Goal: Find specific page/section: Find specific page/section

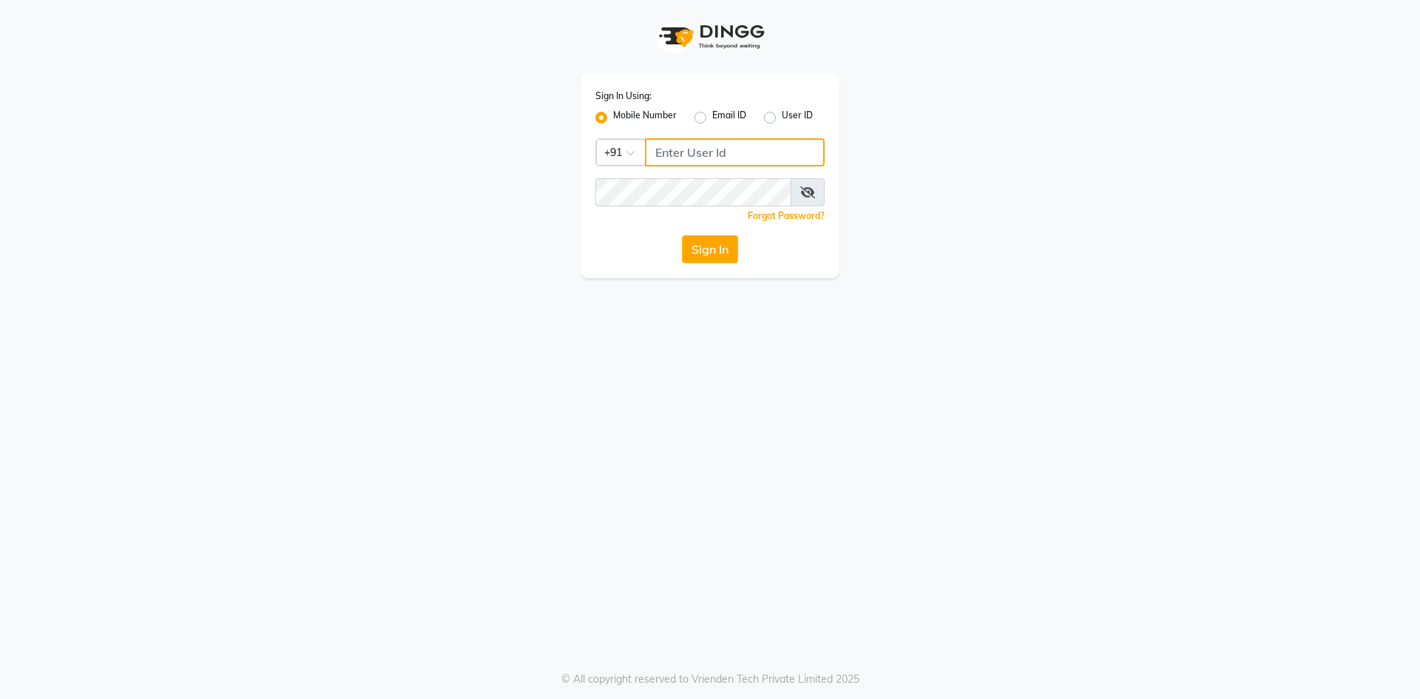
type input "9717107700"
click at [699, 256] on button "Sign In" at bounding box center [710, 249] width 56 height 28
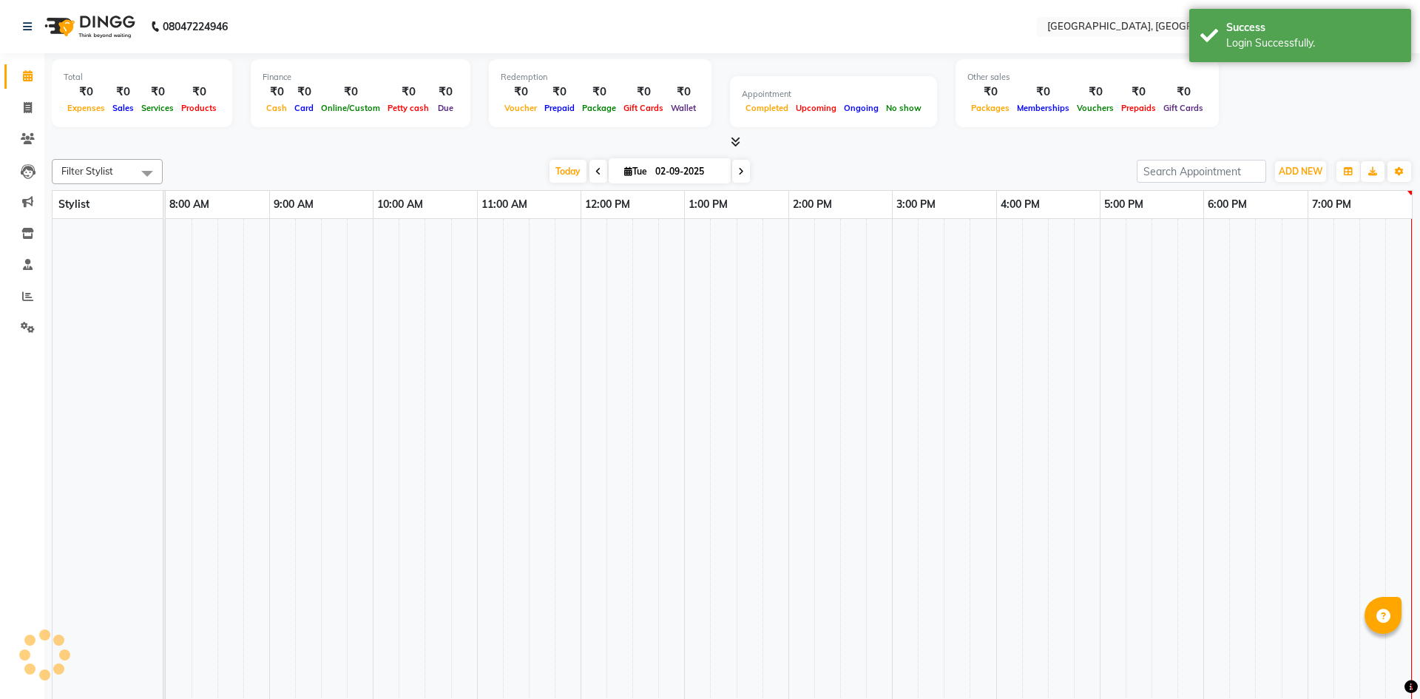
select select "en"
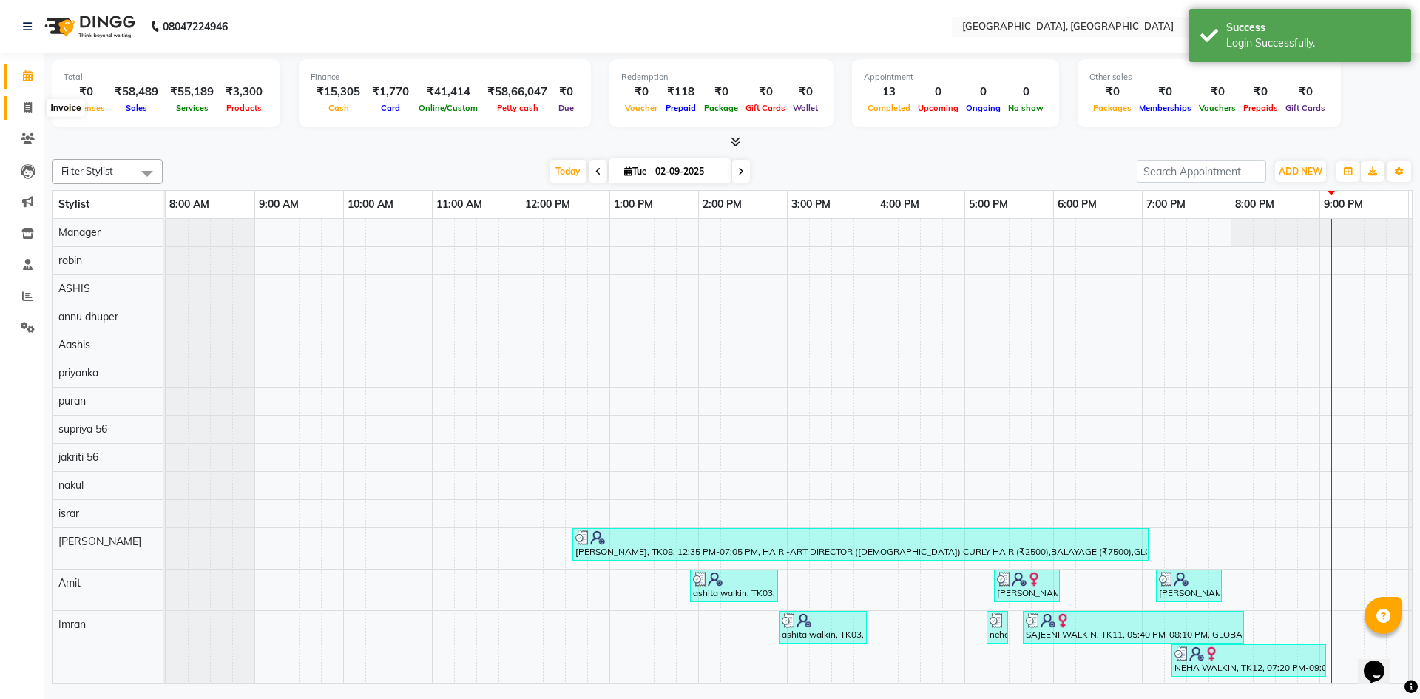
click at [25, 106] on icon at bounding box center [28, 107] width 8 height 11
drag, startPoint x: 25, startPoint y: 106, endPoint x: 33, endPoint y: 107, distance: 8.2
click at [25, 106] on icon at bounding box center [28, 107] width 8 height 11
